Goal: Find contact information: Find contact information

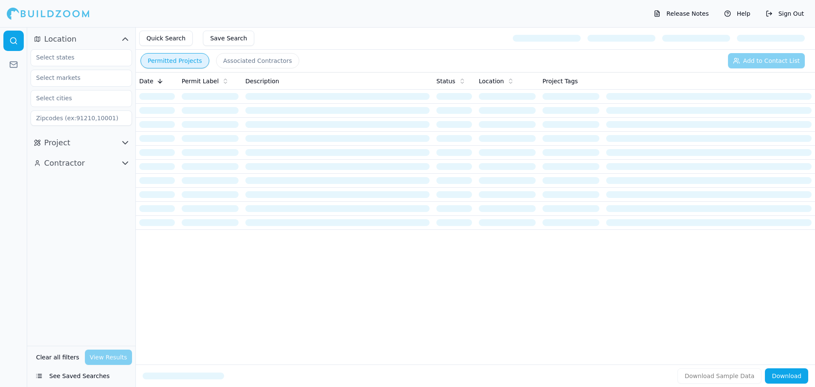
click at [127, 162] on icon "button" at bounding box center [125, 163] width 5 height 3
click at [121, 141] on icon "button" at bounding box center [125, 142] width 10 height 10
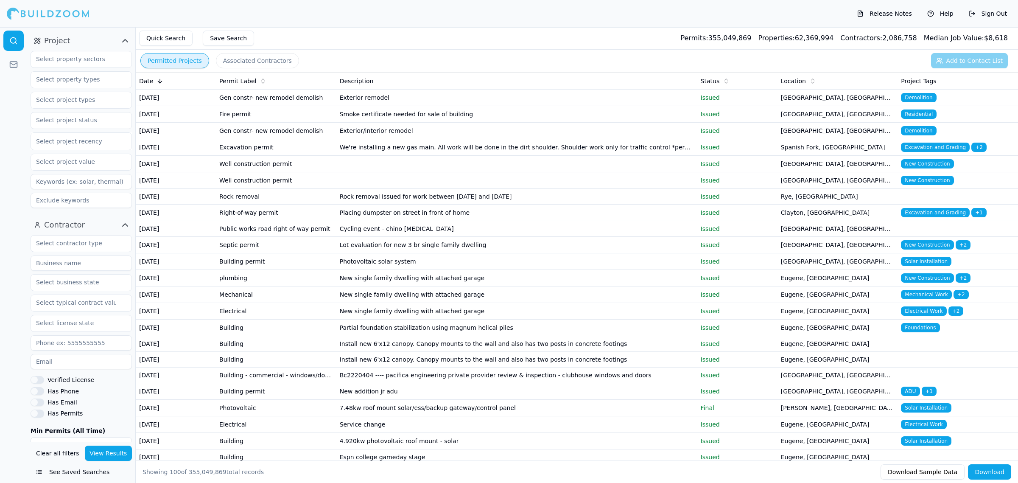
scroll to position [106, 0]
click at [98, 264] on input at bounding box center [81, 258] width 101 height 15
type input "Building Visions"
click at [109, 96] on input "text" at bounding box center [76, 95] width 90 height 15
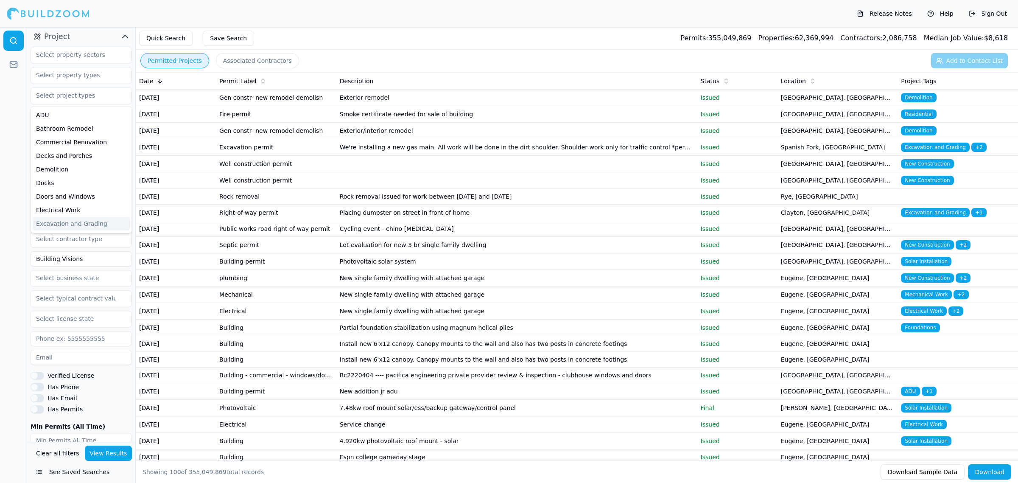
click at [111, 386] on button "View Results" at bounding box center [109, 453] width 48 height 15
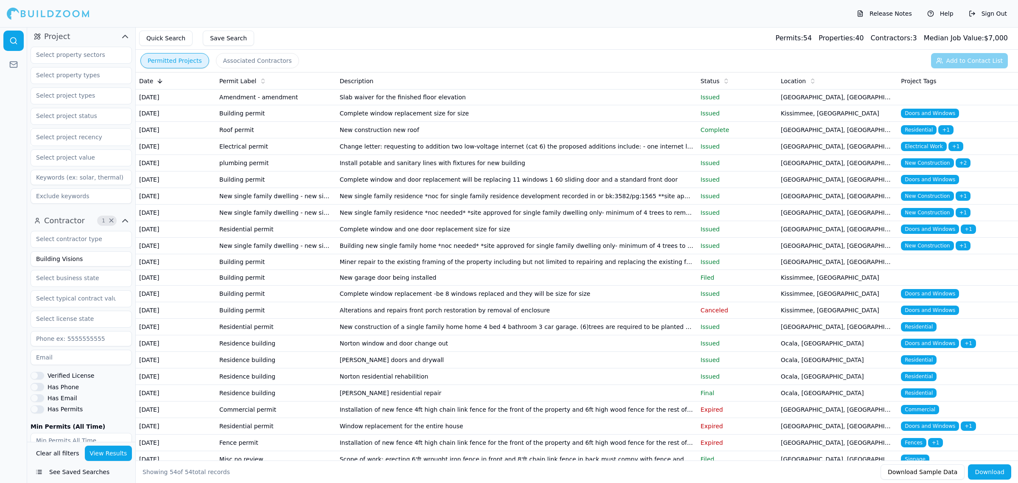
click at [286, 238] on td "Residential permit" at bounding box center [276, 229] width 120 height 17
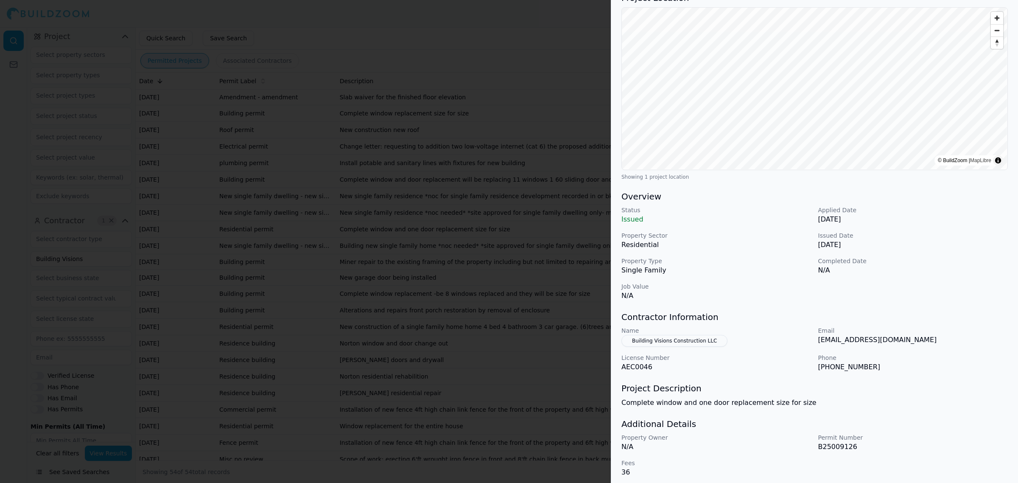
scroll to position [81, 0]
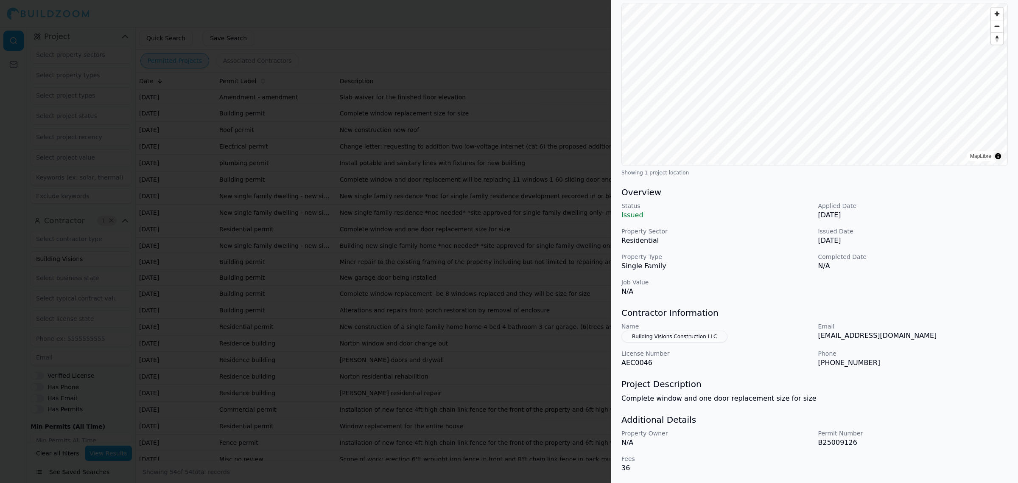
click at [814, 359] on p "[PHONE_NUMBER]" at bounding box center [913, 363] width 190 height 10
drag, startPoint x: 880, startPoint y: 365, endPoint x: 808, endPoint y: 366, distance: 72.1
click at [808, 366] on div "Name Building Visions Construction LLC Email [EMAIL_ADDRESS][DOMAIN_NAME] Licen…" at bounding box center [815, 345] width 387 height 46
click at [814, 369] on div "Doors and Windows Residential Project Location © BuildZoom | MapLibre Showing 1…" at bounding box center [814, 219] width 407 height 527
drag, startPoint x: 874, startPoint y: 363, endPoint x: 817, endPoint y: 365, distance: 57.3
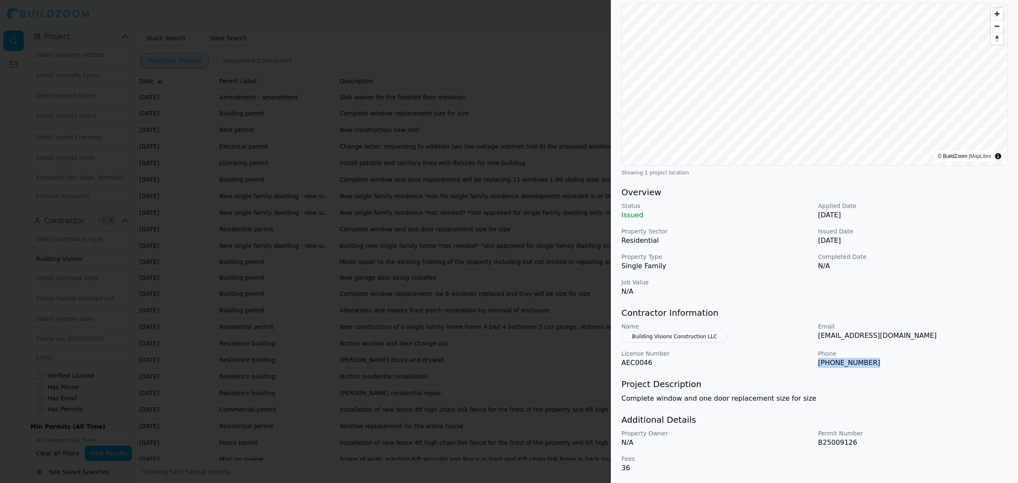
click at [814, 365] on div "Name Building Visions Construction LLC Email [EMAIL_ADDRESS][DOMAIN_NAME] Licen…" at bounding box center [815, 345] width 387 height 46
copy p "[PHONE_NUMBER]"
click at [814, 374] on div "Doors and Windows Residential Project Location © BuildZoom | MapLibre Showing 1…" at bounding box center [814, 219] width 407 height 527
drag, startPoint x: 910, startPoint y: 374, endPoint x: 910, endPoint y: 365, distance: 9.3
click at [814, 365] on div "Doors and Windows Residential Project Location © BuildZoom | MapLibre Showing 1…" at bounding box center [814, 219] width 407 height 527
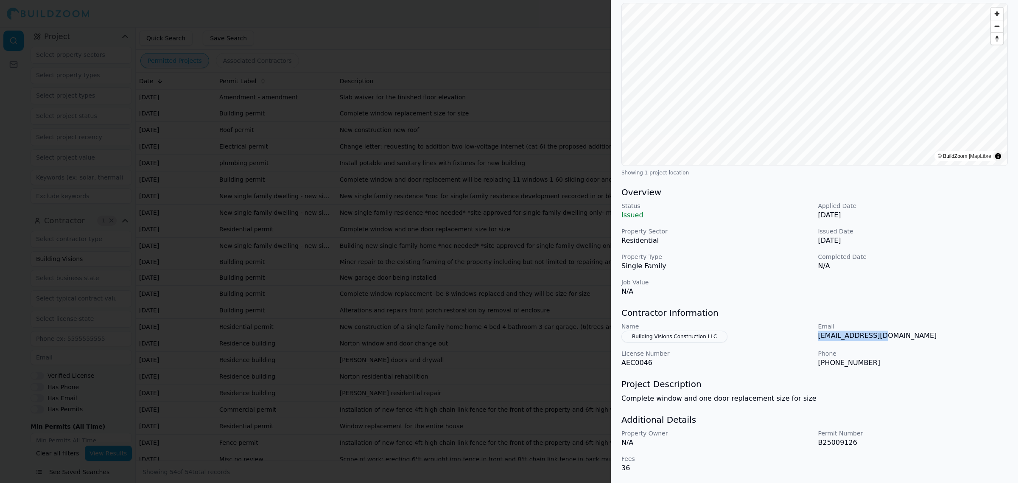
drag, startPoint x: 909, startPoint y: 335, endPoint x: 816, endPoint y: 344, distance: 93.3
click at [814, 344] on div "Name Building Visions Construction LLC Email [EMAIL_ADDRESS][DOMAIN_NAME] Licen…" at bounding box center [815, 345] width 387 height 46
copy p "[EMAIL_ADDRESS][DOMAIN_NAME]"
click at [814, 355] on p "Phone" at bounding box center [913, 353] width 190 height 8
click at [767, 325] on p "Name" at bounding box center [717, 326] width 190 height 8
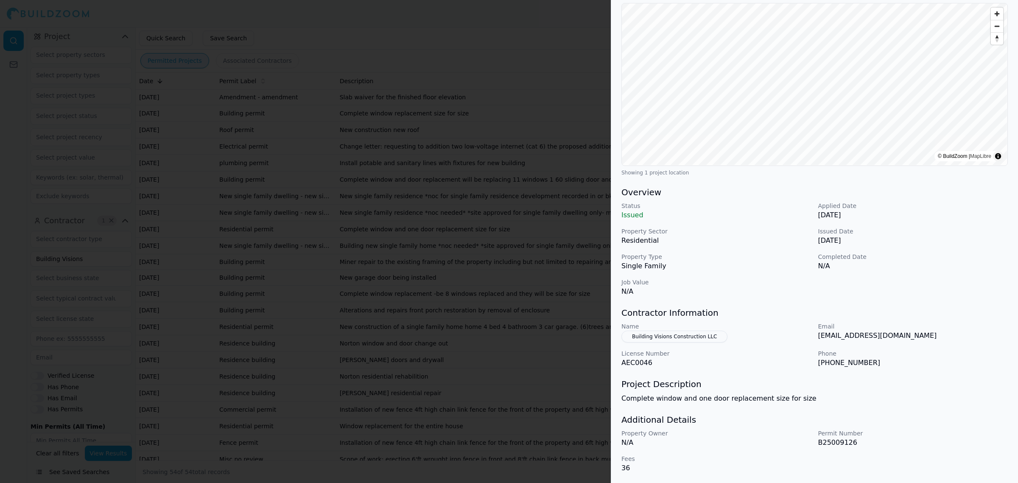
click at [779, 373] on div "Doors and Windows Residential Project Location © BuildZoom | MapLibre Showing 1…" at bounding box center [814, 219] width 407 height 527
click at [678, 340] on button "Building Visions Construction LLC" at bounding box center [675, 337] width 106 height 12
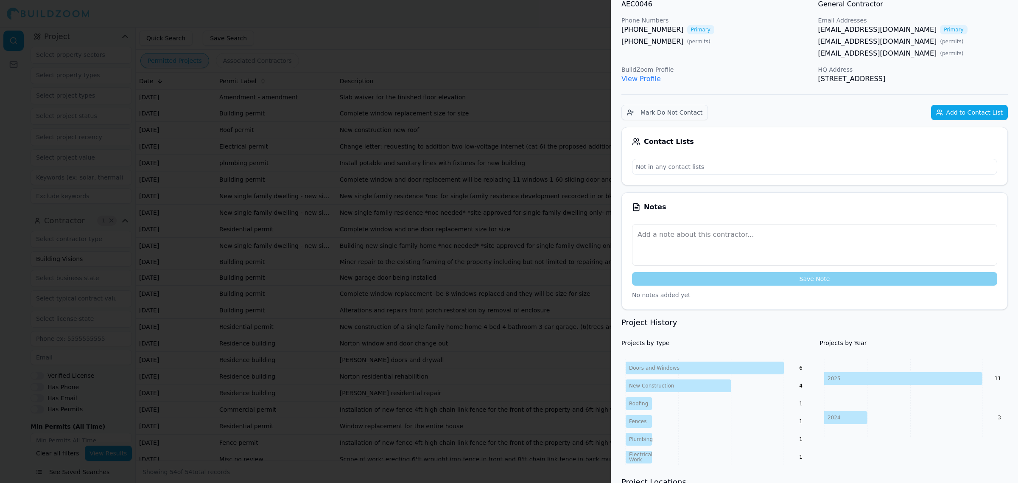
scroll to position [0, 0]
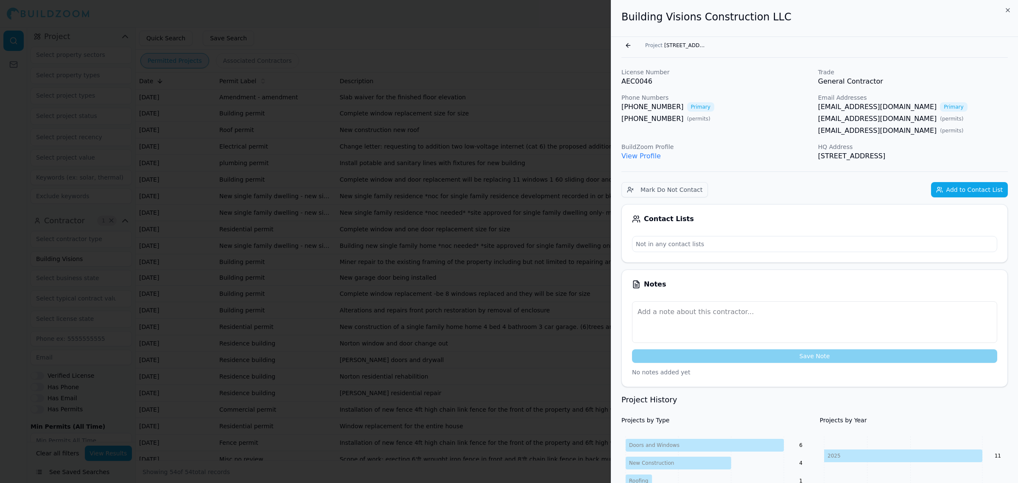
click at [789, 151] on p "BuildZoom Profile" at bounding box center [717, 147] width 190 height 8
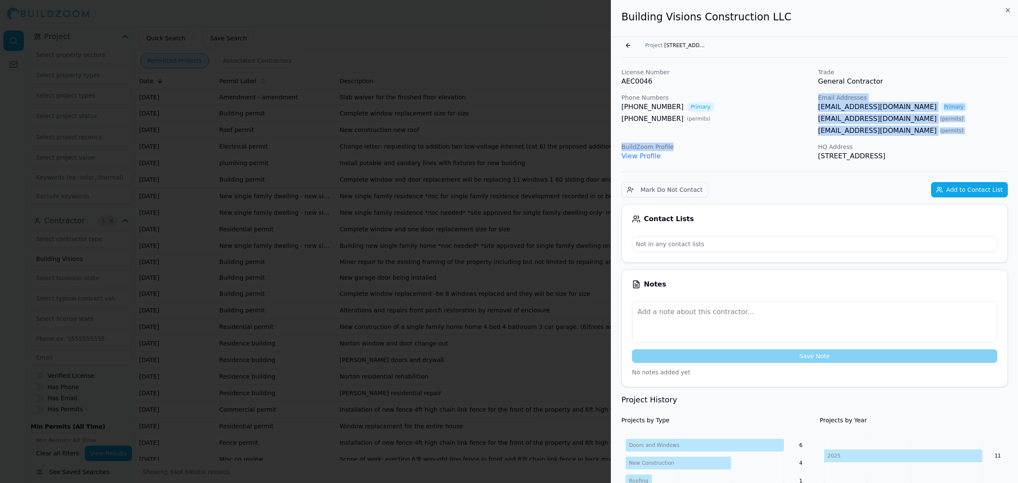
click at [785, 126] on div "License Number AEC0046 Trade General Contractor Phone Numbers [PHONE_NUMBER] Pr…" at bounding box center [815, 114] width 387 height 93
click at [776, 126] on div "Phone Numbers [PHONE_NUMBER] Primary [PHONE_NUMBER] ( permits )" at bounding box center [717, 114] width 190 height 42
